Goal: Information Seeking & Learning: Learn about a topic

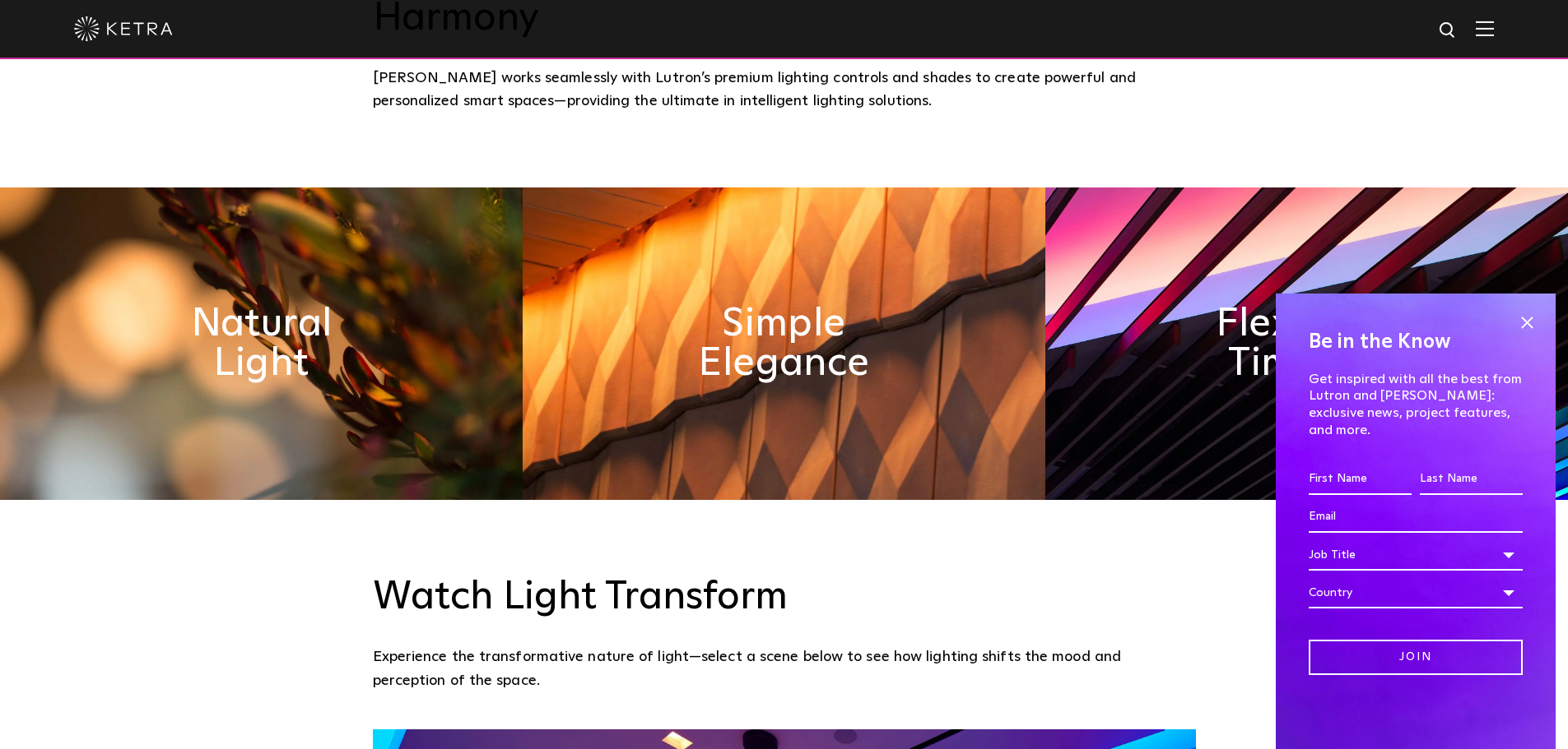
scroll to position [905, 0]
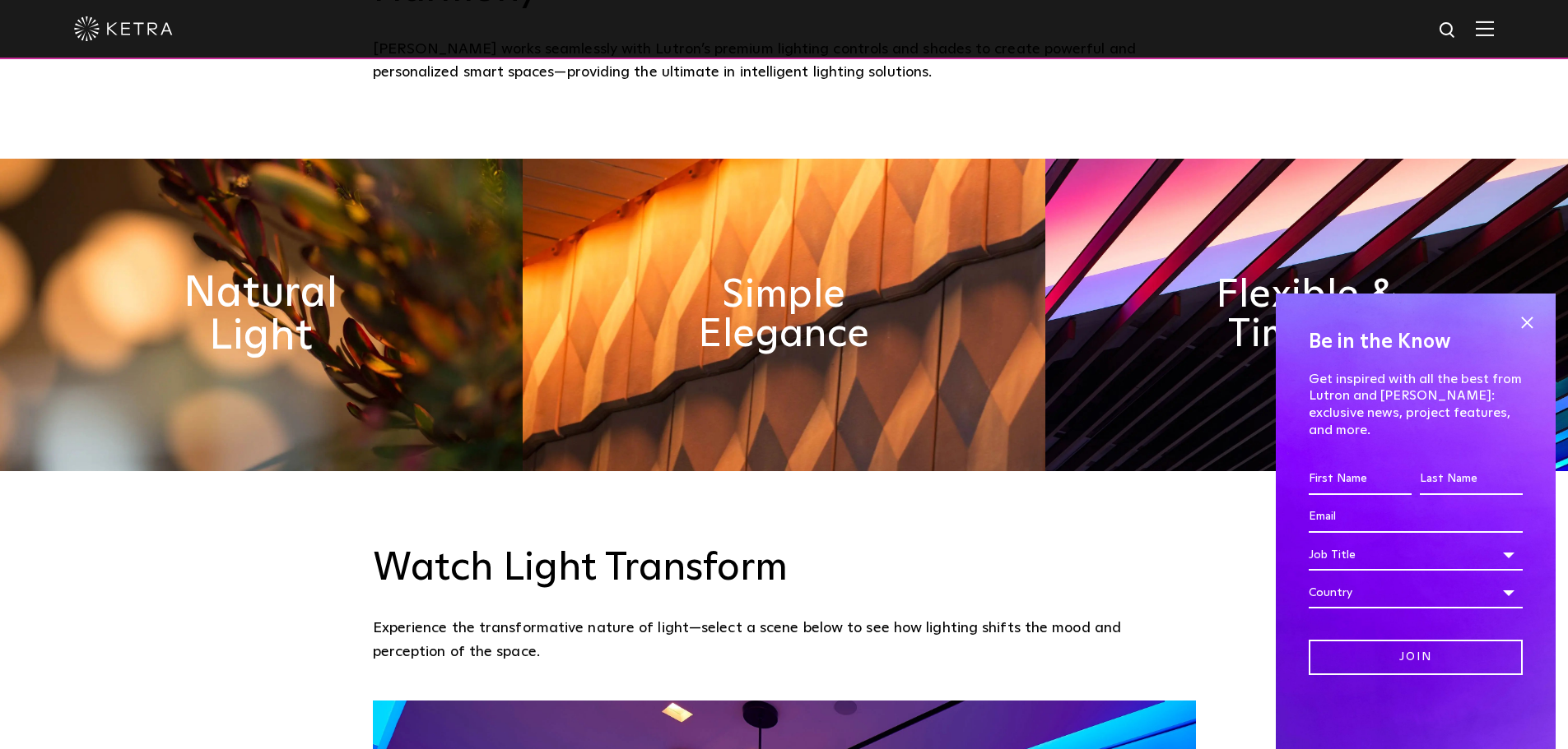
click at [245, 272] on h2 "Natural Light" at bounding box center [261, 314] width 269 height 86
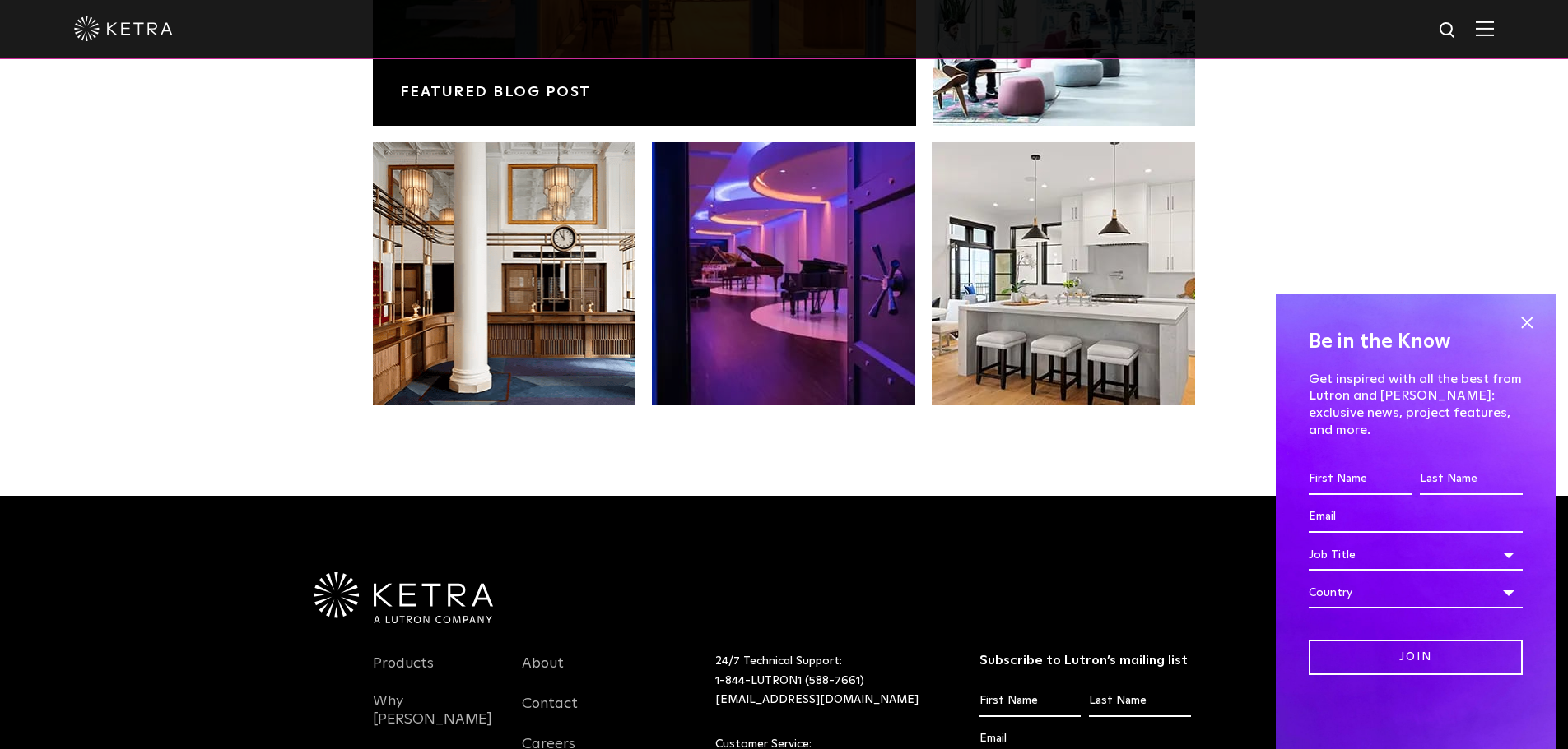
scroll to position [3208, 0]
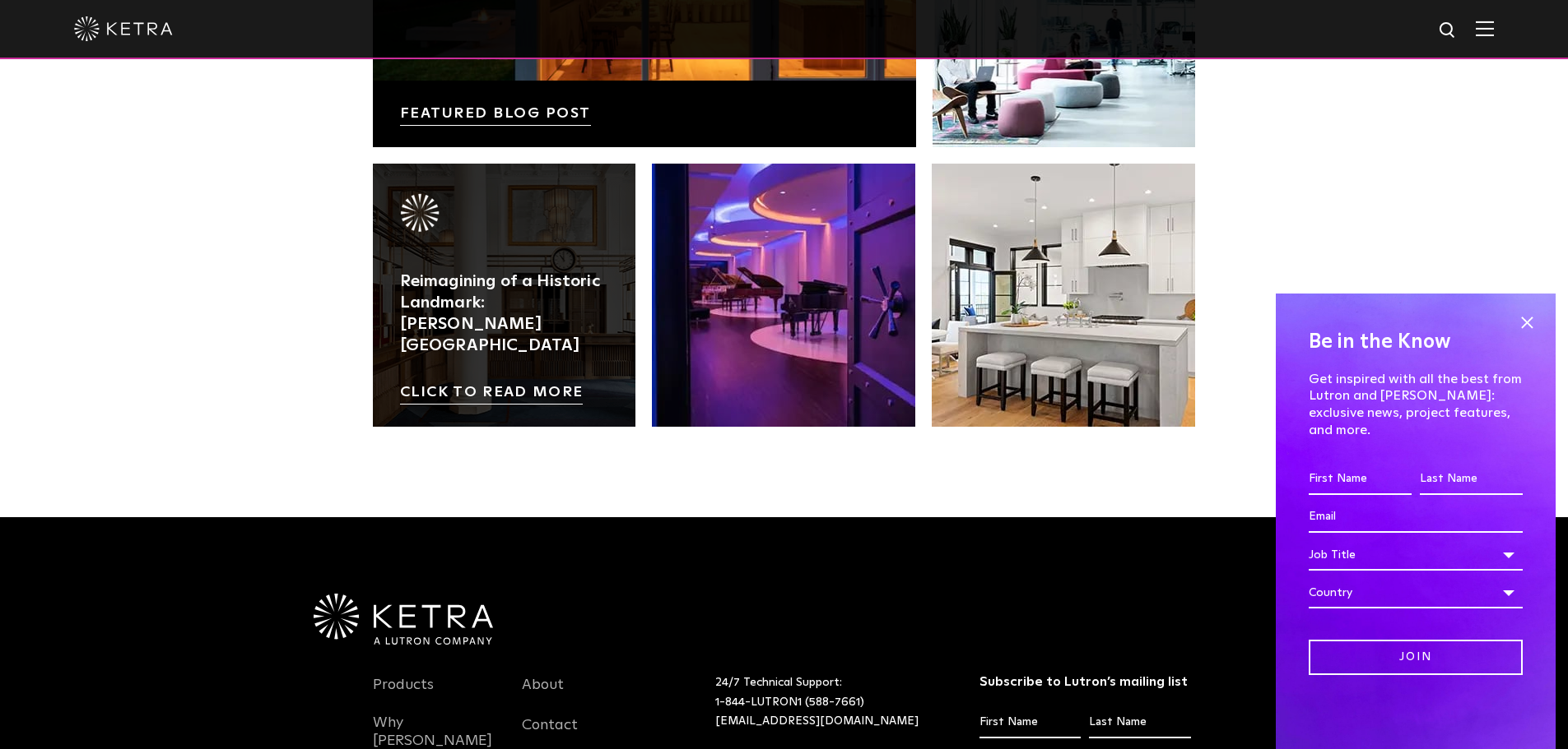
click at [531, 229] on link at bounding box center [504, 295] width 263 height 263
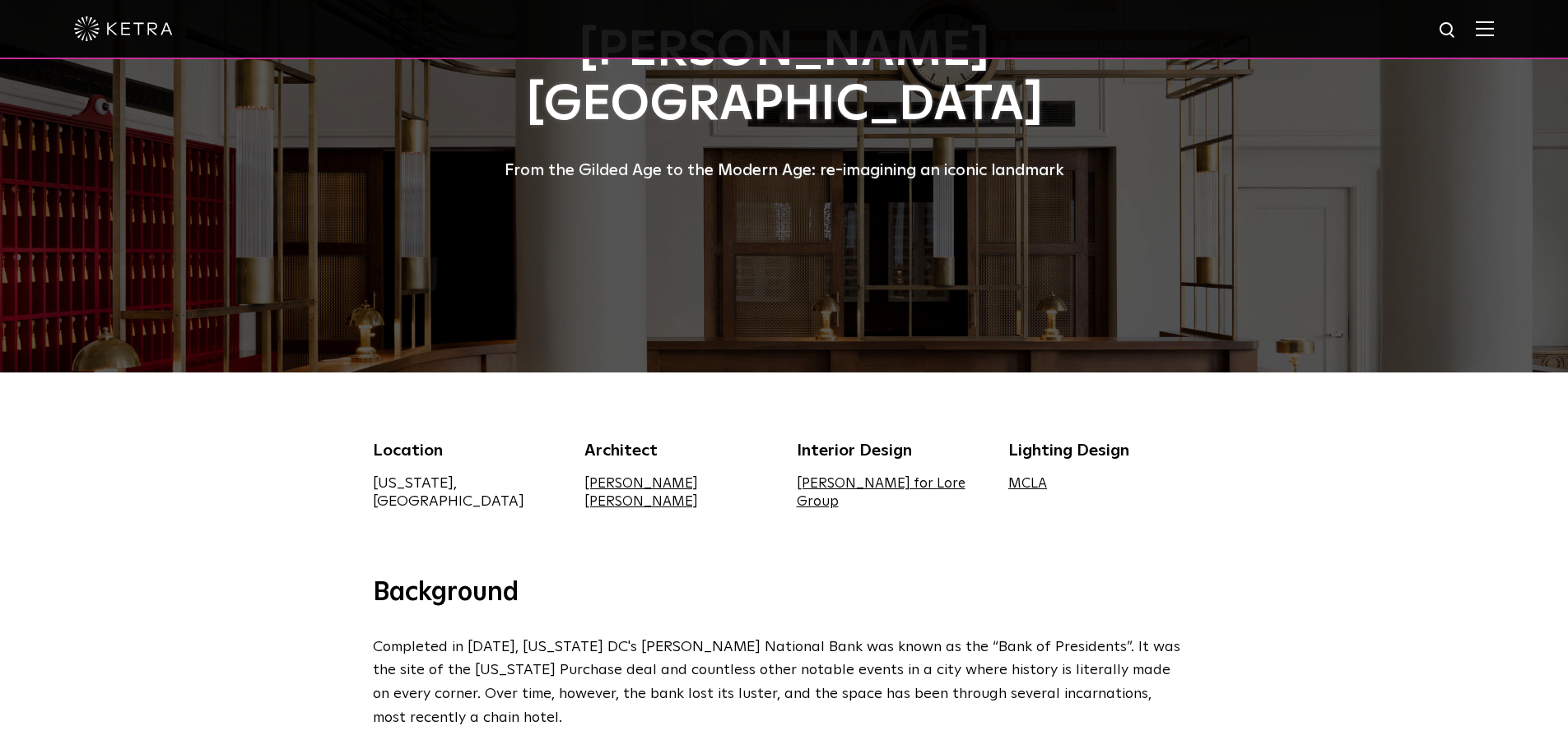
scroll to position [165, 0]
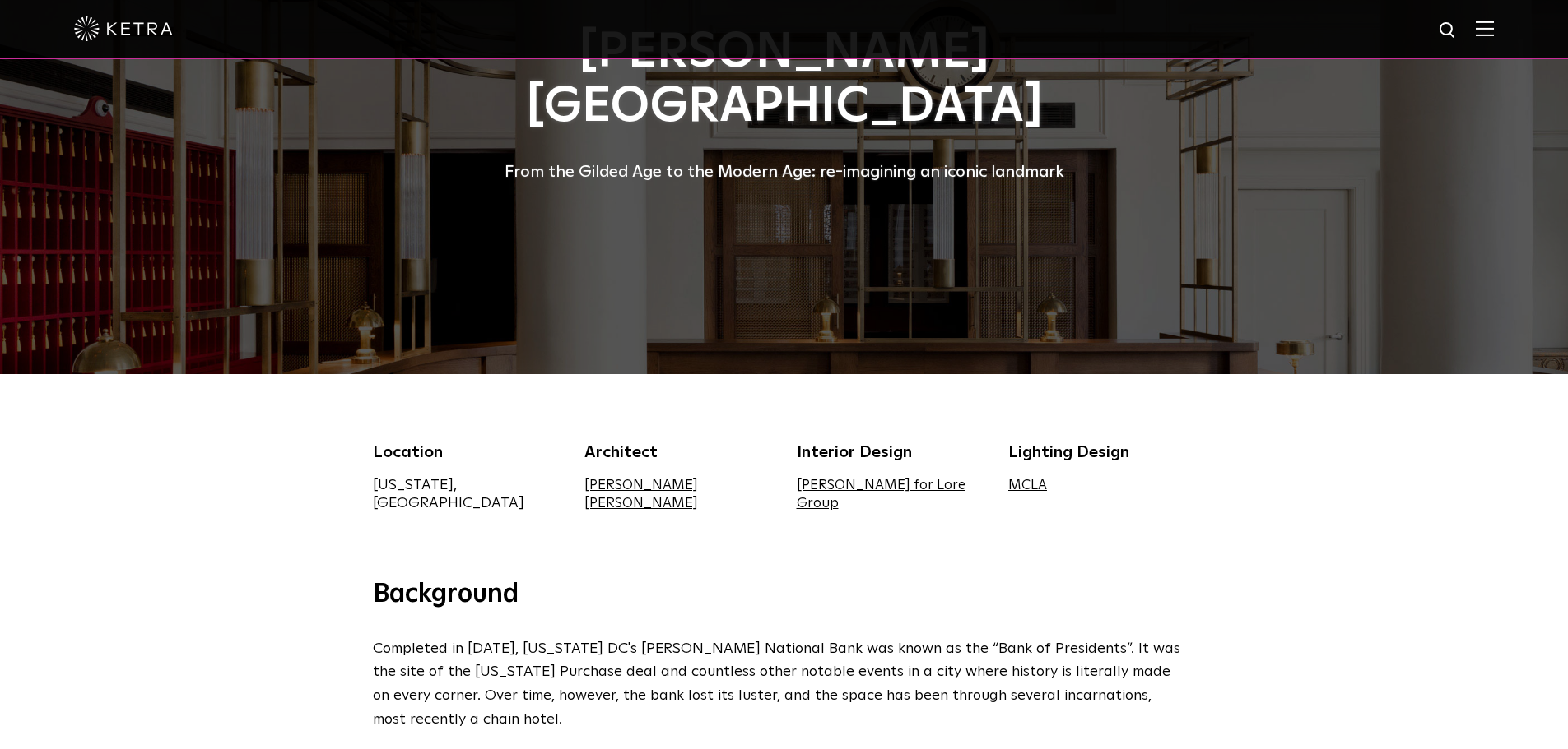
click at [947, 486] on link "[PERSON_NAME] for Lore Group" at bounding box center [881, 495] width 169 height 32
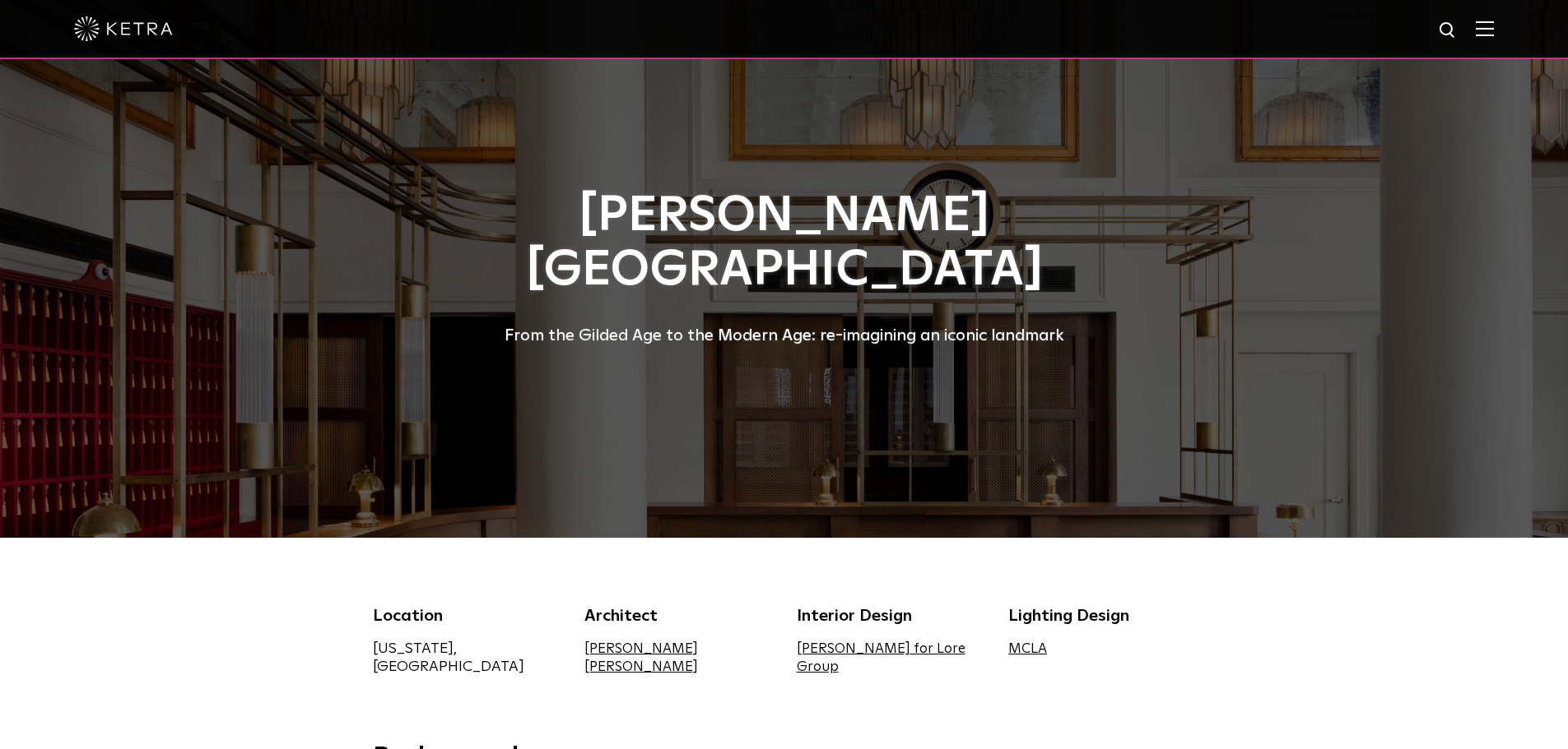
scroll to position [0, 0]
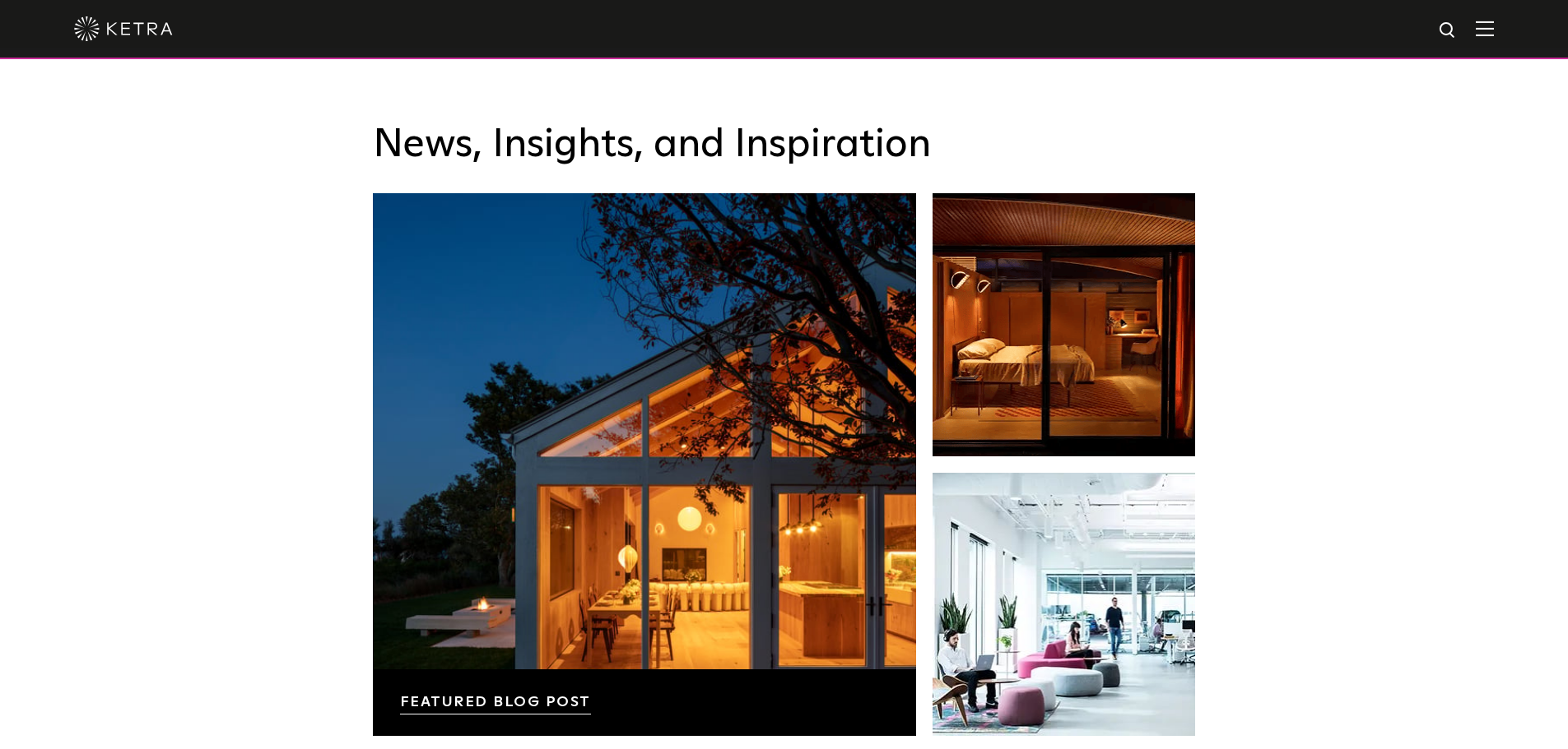
scroll to position [2714, 0]
